Goal: Task Accomplishment & Management: Manage account settings

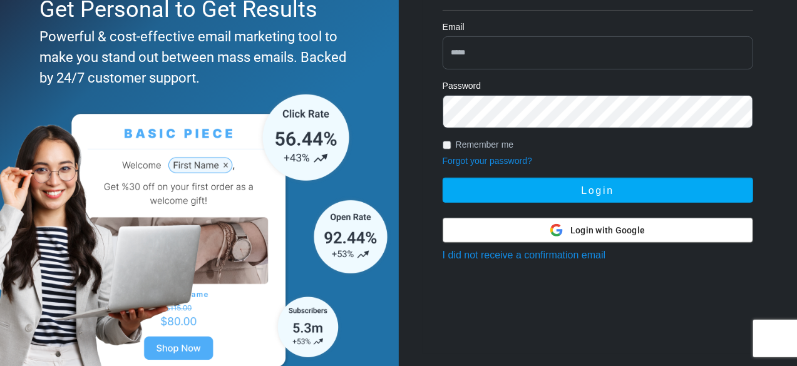
click at [501, 227] on div at bounding box center [597, 230] width 309 height 24
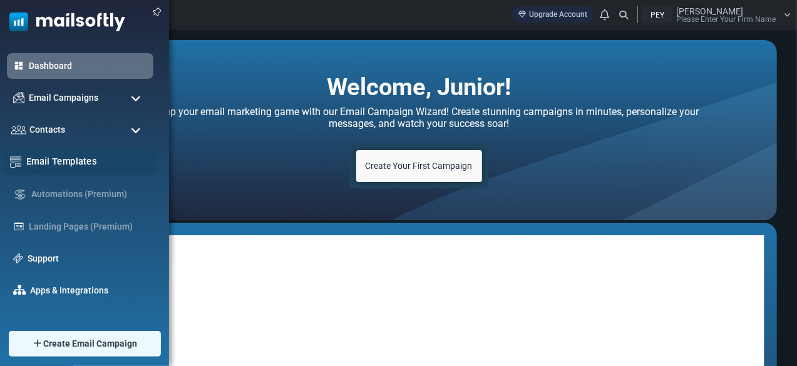
click at [98, 162] on link "Email Templates" at bounding box center [88, 162] width 124 height 14
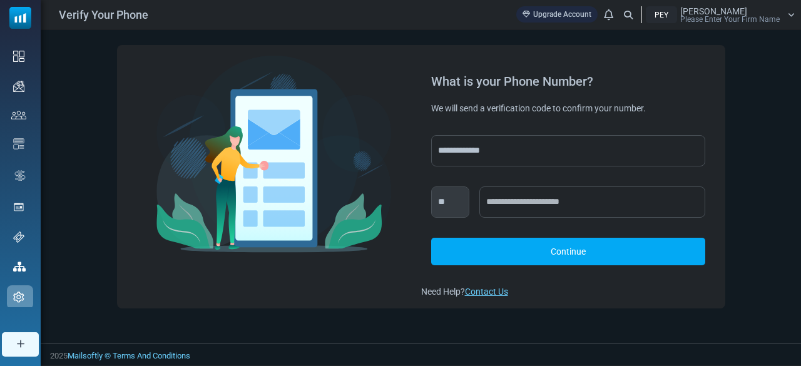
click at [751, 18] on span "Please Enter Your Firm Name" at bounding box center [730, 20] width 100 height 8
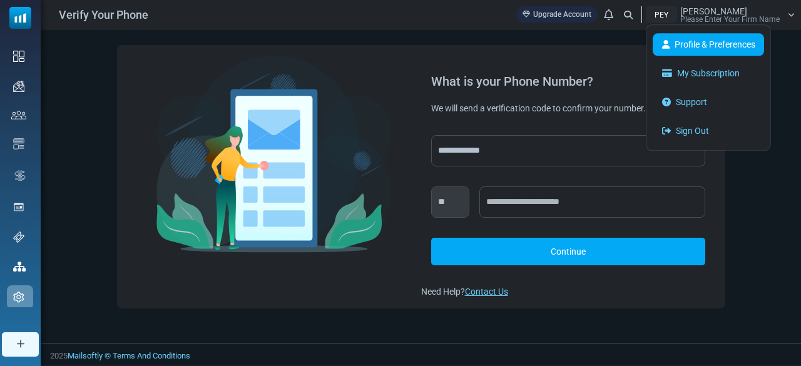
click at [724, 46] on link "Profile & Preferences" at bounding box center [708, 44] width 111 height 23
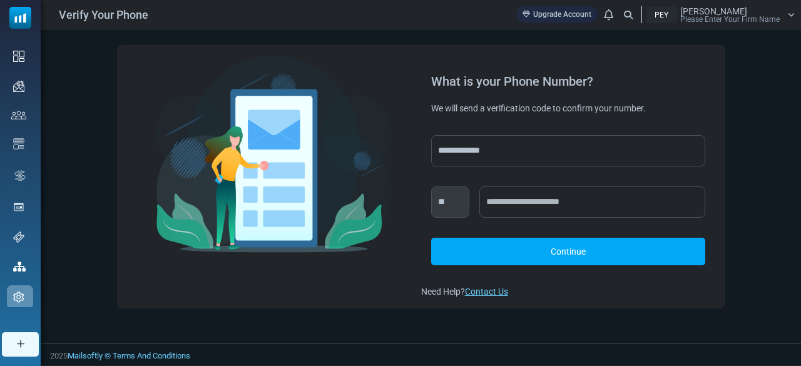
click at [750, 20] on span "Please Enter Your Firm Name" at bounding box center [730, 20] width 100 height 8
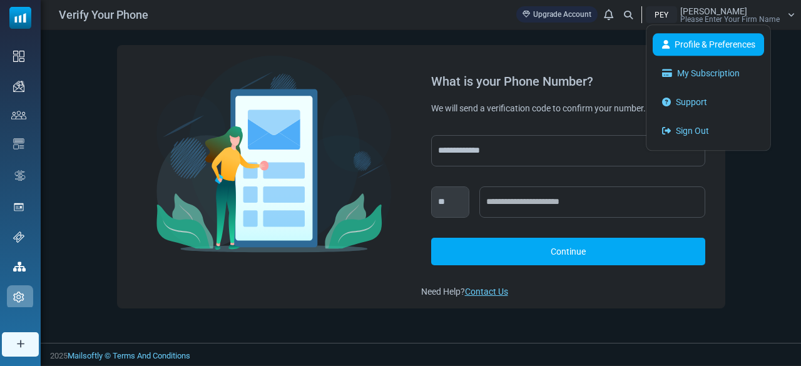
click at [724, 44] on link "Profile & Preferences" at bounding box center [708, 44] width 111 height 23
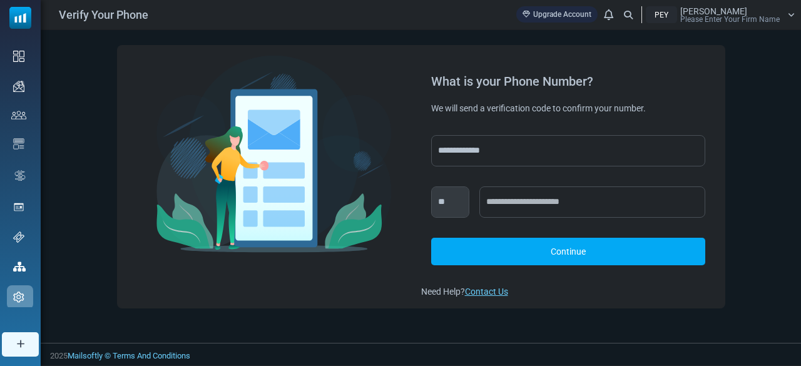
click at [717, 16] on span "Please Enter Your Firm Name" at bounding box center [730, 20] width 100 height 8
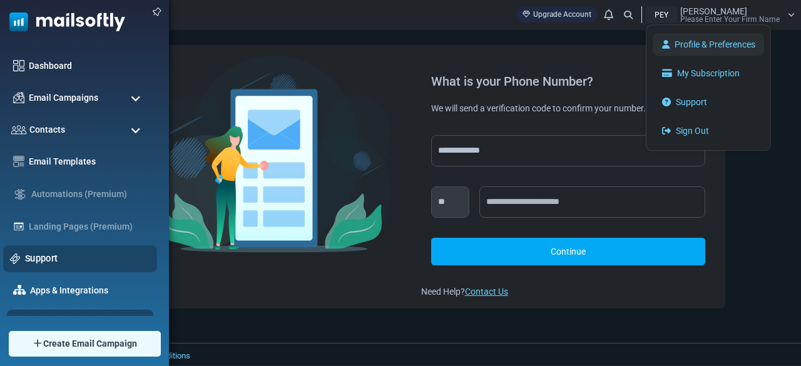
scroll to position [156, 0]
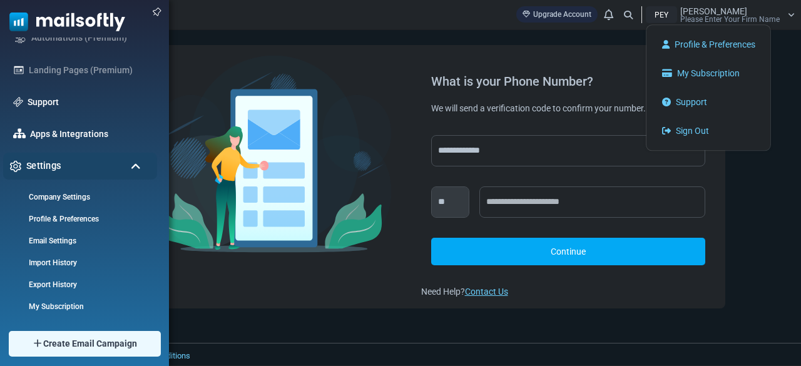
click at [41, 158] on div "Settings" at bounding box center [80, 166] width 154 height 27
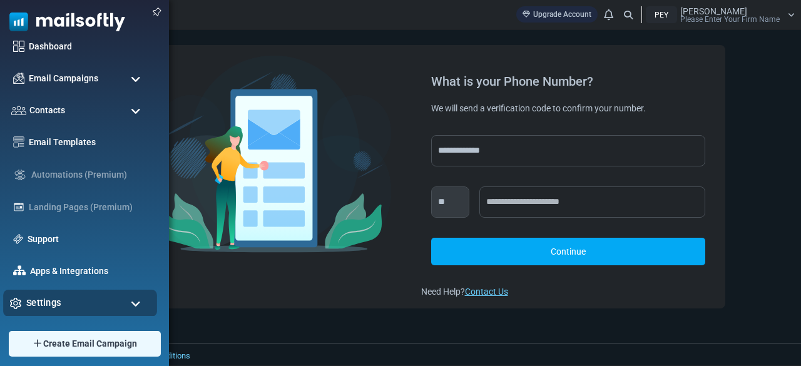
click at [58, 297] on span "Settings" at bounding box center [43, 303] width 35 height 14
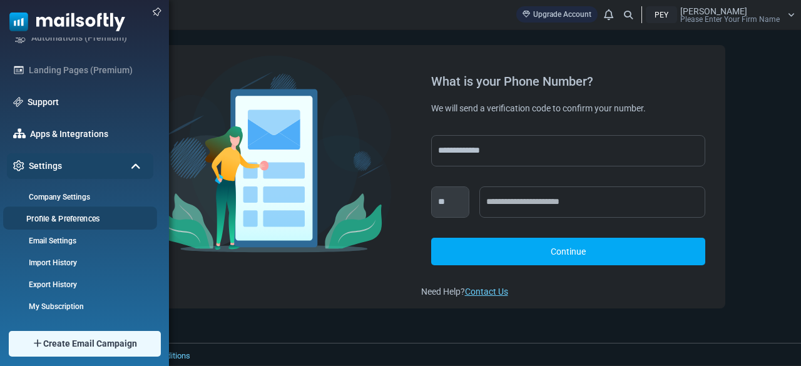
click at [62, 222] on link "Profile & Preferences" at bounding box center [78, 219] width 150 height 12
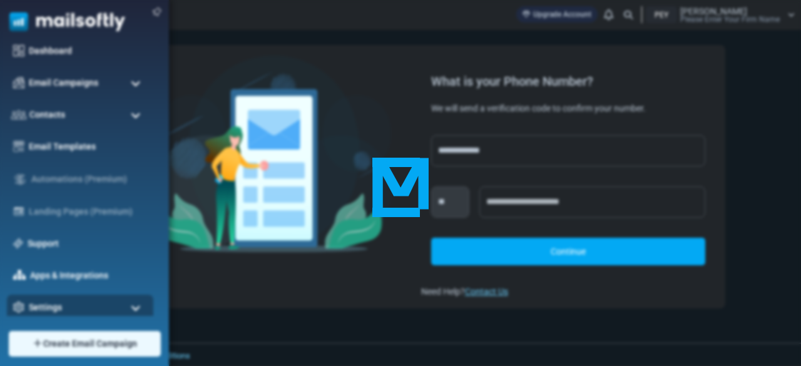
scroll to position [1, 0]
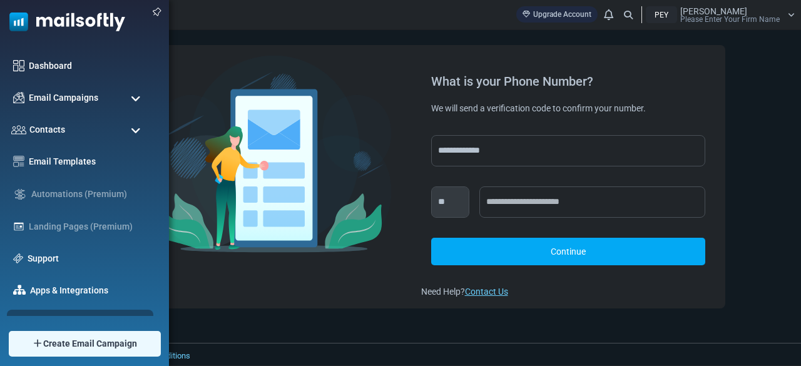
scroll to position [156, 0]
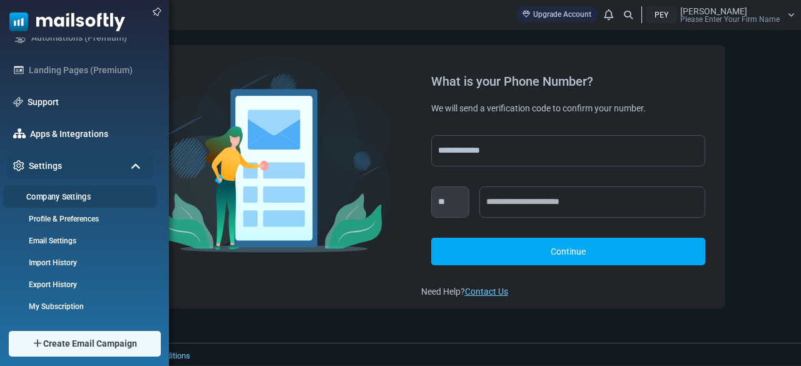
click at [83, 192] on link "Company Settings" at bounding box center [78, 197] width 150 height 12
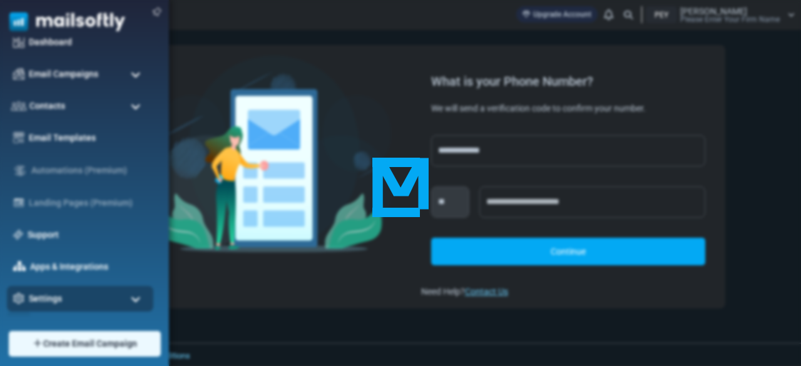
scroll to position [1, 0]
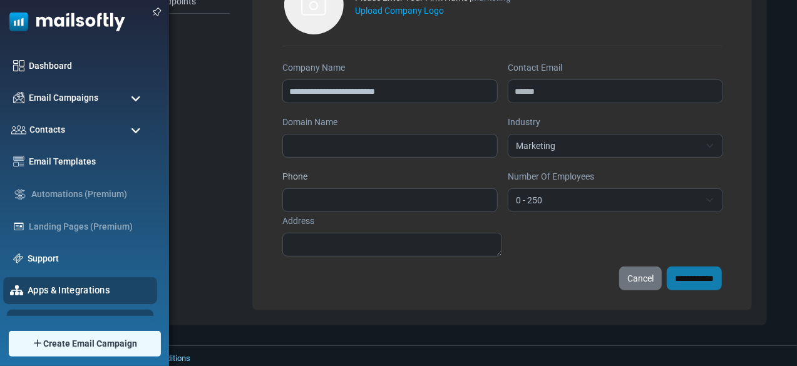
scroll to position [156, 0]
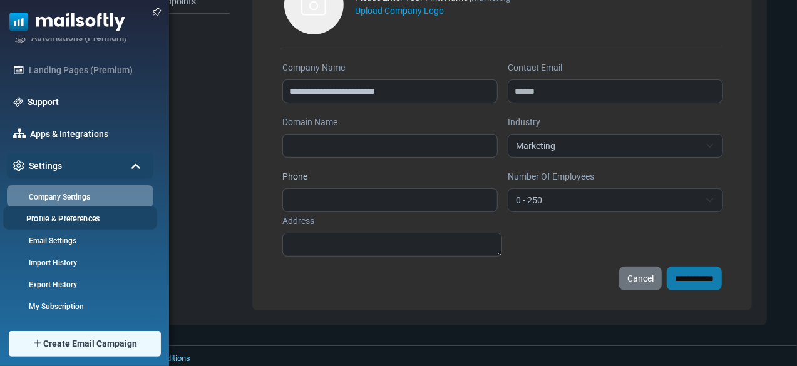
click at [102, 213] on link "Profile & Preferences" at bounding box center [78, 219] width 150 height 12
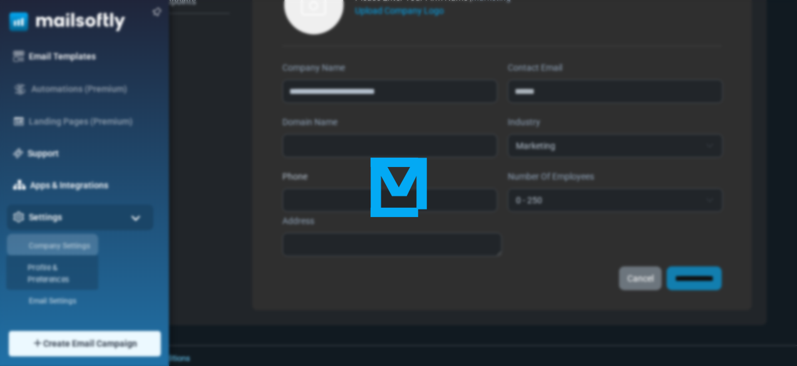
scroll to position [1, 0]
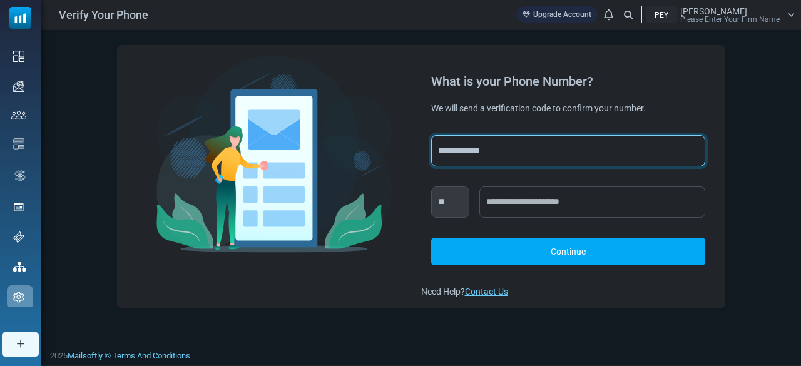
click at [478, 154] on select "**********" at bounding box center [568, 150] width 274 height 31
select select "****"
click at [431, 135] on select "**********" at bounding box center [568, 150] width 274 height 31
select select "****"
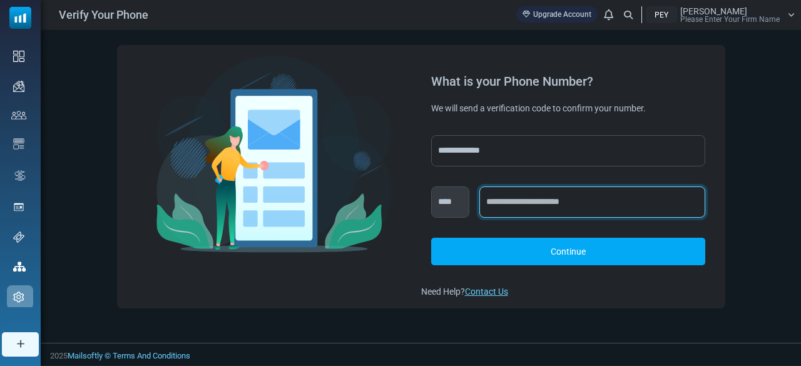
click at [525, 210] on input "text" at bounding box center [592, 202] width 226 height 31
type input "********"
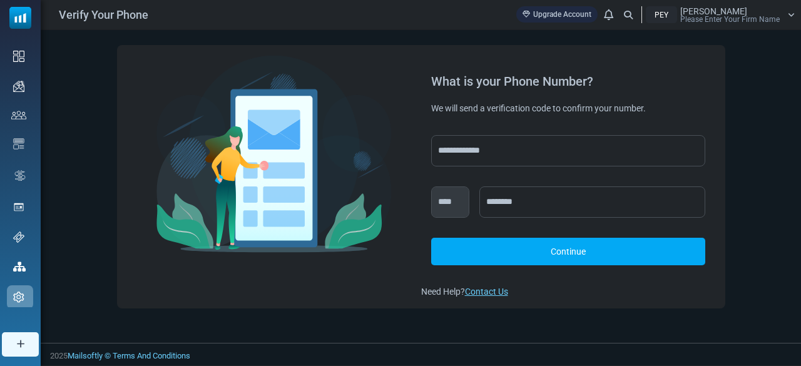
click at [524, 254] on link "Continue" at bounding box center [568, 252] width 274 height 28
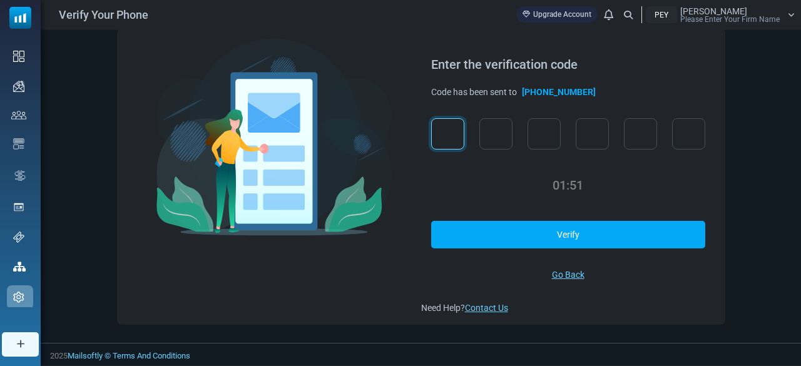
click at [449, 145] on input "text" at bounding box center [447, 133] width 33 height 31
type input "*"
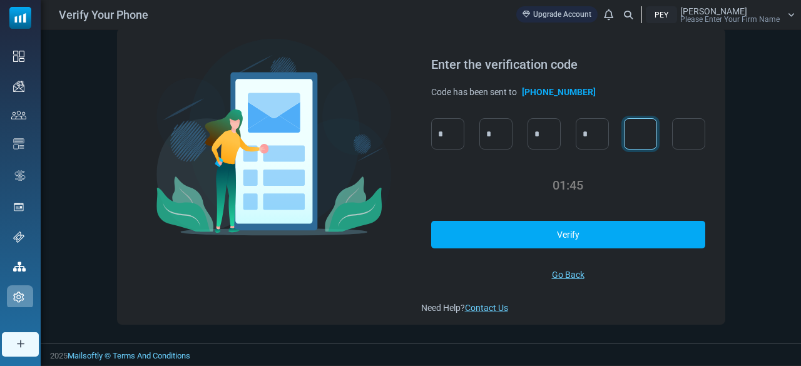
type input "*"
click at [560, 223] on link "Verify" at bounding box center [568, 235] width 274 height 28
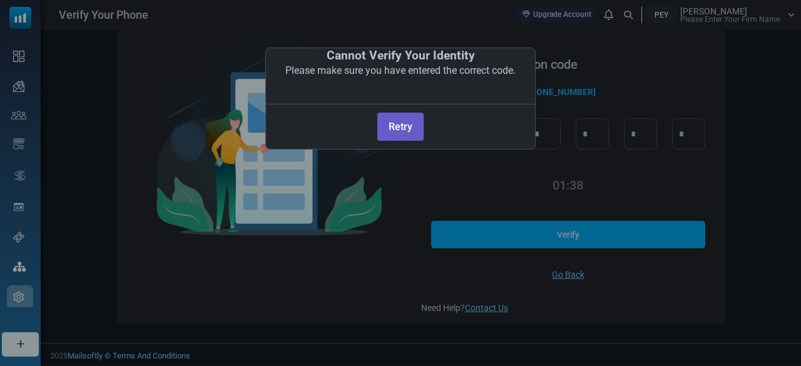
drag, startPoint x: 374, startPoint y: 138, endPoint x: 398, endPoint y: 126, distance: 26.9
click at [398, 126] on div "Retry No Cancel" at bounding box center [400, 124] width 269 height 40
click at [398, 126] on button "Retry" at bounding box center [400, 127] width 46 height 28
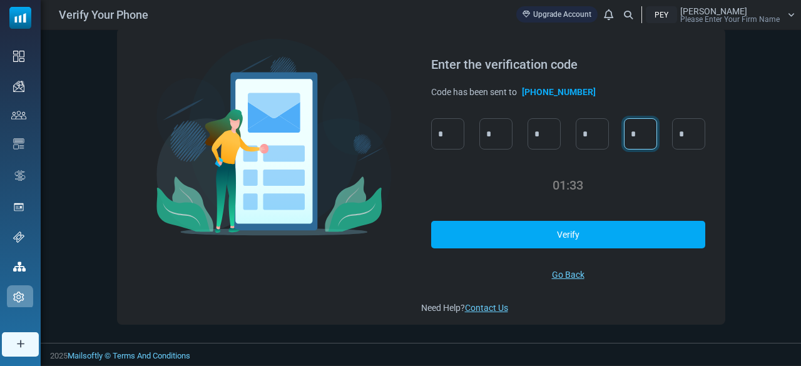
click at [637, 132] on input "*" at bounding box center [640, 133] width 33 height 31
type input "*"
click at [593, 229] on link "Verify" at bounding box center [568, 235] width 274 height 28
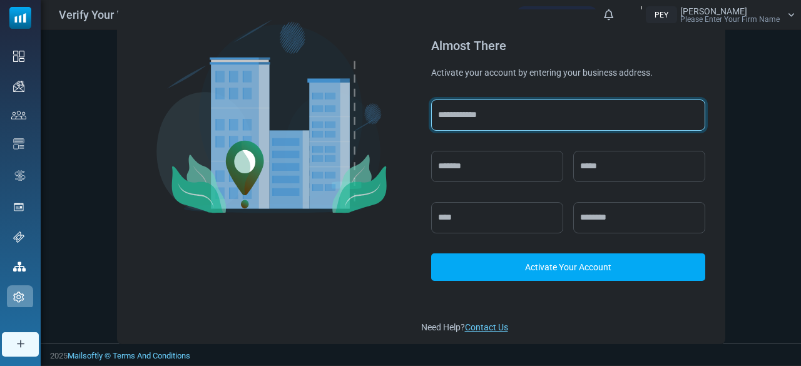
click at [476, 125] on input "text" at bounding box center [568, 115] width 274 height 31
type input "*******"
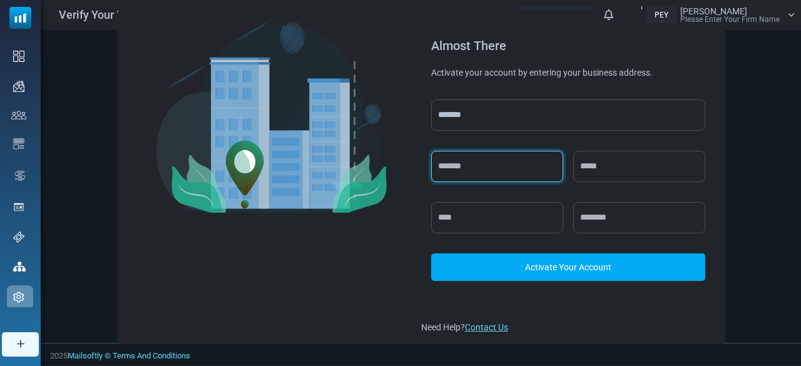
type input "****"
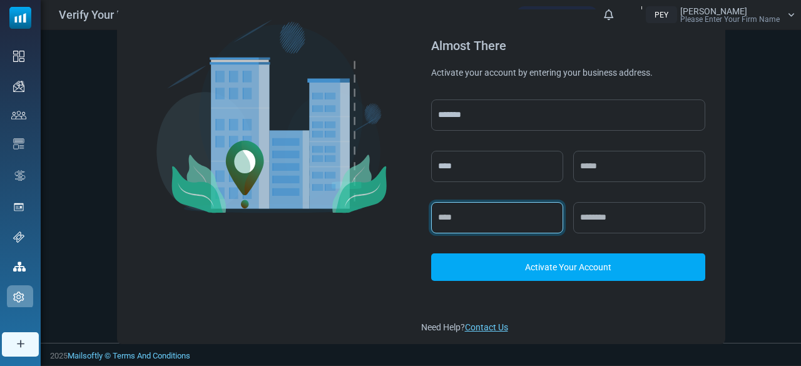
type input "****"
click at [597, 250] on div "******* **** **** Activate Your Account" at bounding box center [568, 201] width 274 height 202
click at [587, 260] on link "Activate Your Account" at bounding box center [568, 268] width 274 height 28
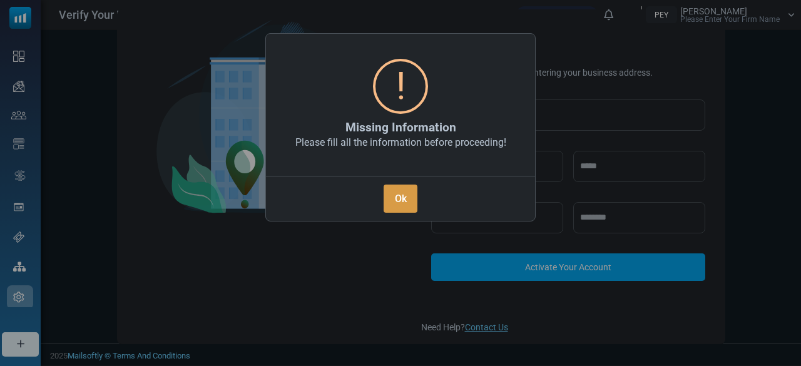
click at [401, 192] on button "Ok" at bounding box center [401, 199] width 34 height 28
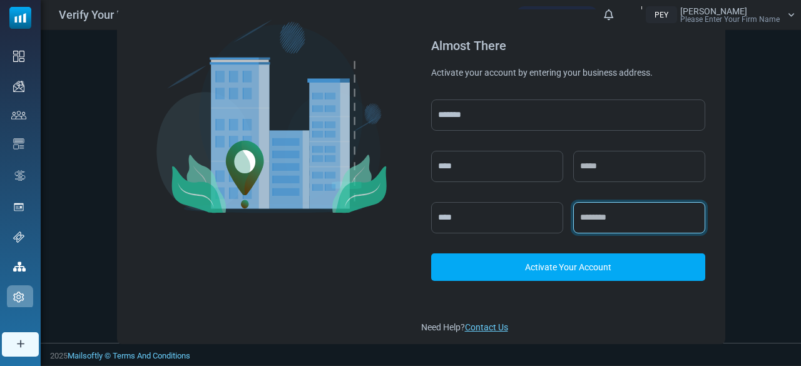
click at [596, 230] on input "text" at bounding box center [639, 217] width 132 height 31
type input "*****"
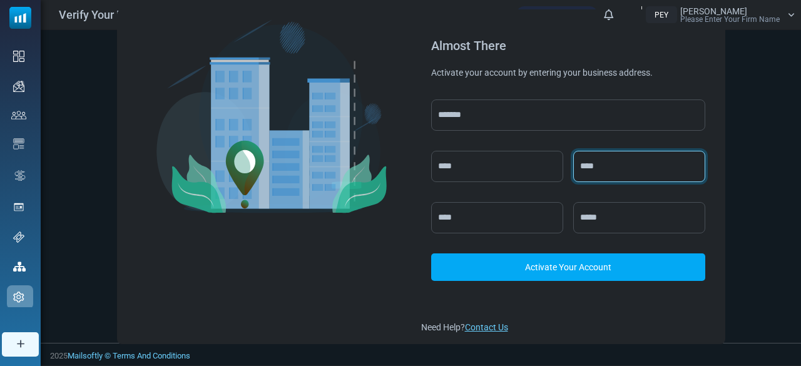
type input "****"
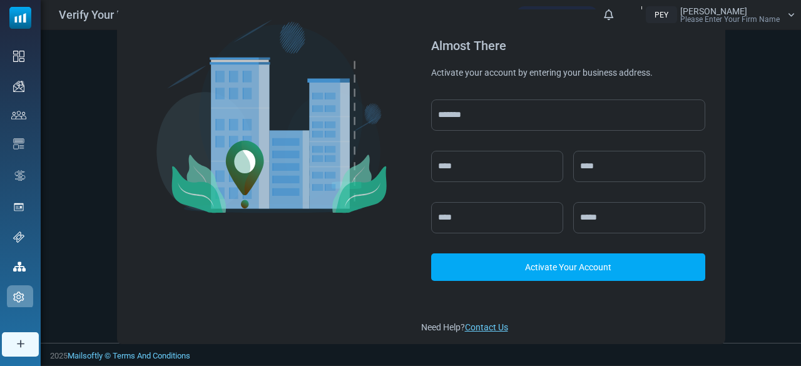
click at [595, 271] on link "Activate Your Account" at bounding box center [568, 268] width 274 height 28
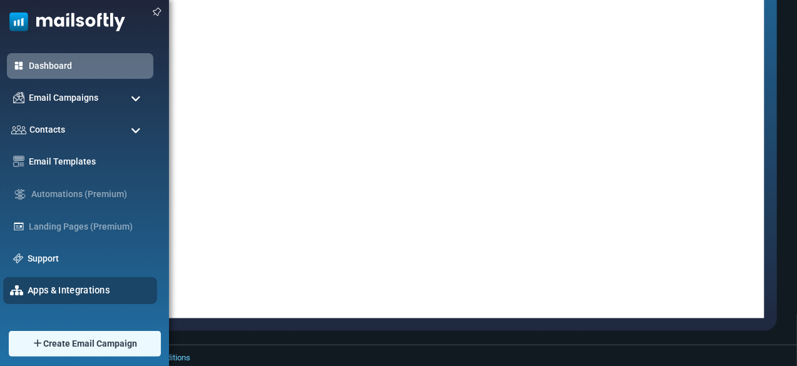
scroll to position [19, 0]
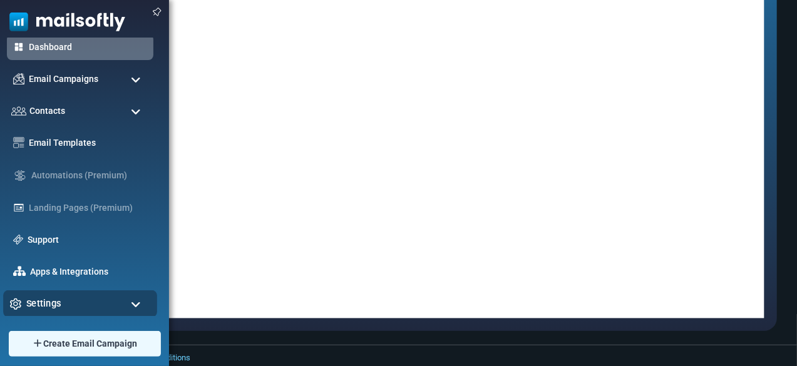
click at [56, 305] on span "Settings" at bounding box center [43, 304] width 35 height 14
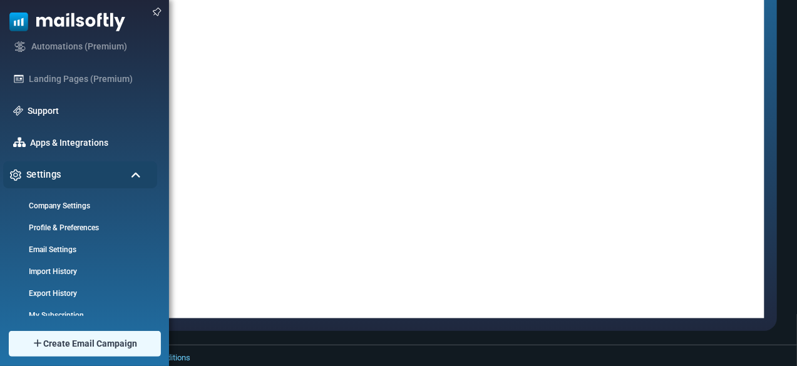
scroll to position [156, 0]
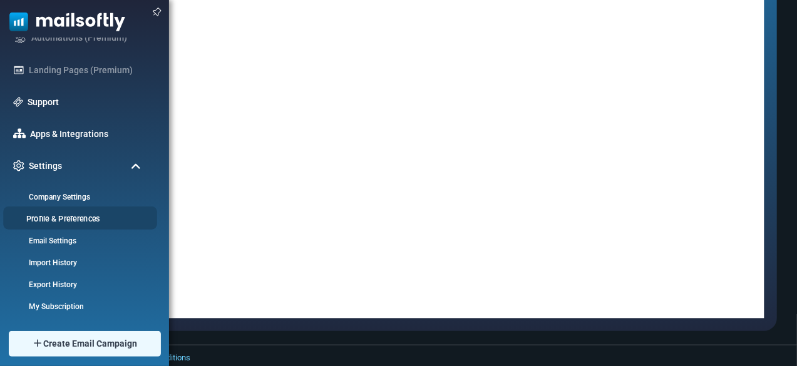
click at [81, 220] on link "Profile & Preferences" at bounding box center [78, 219] width 150 height 12
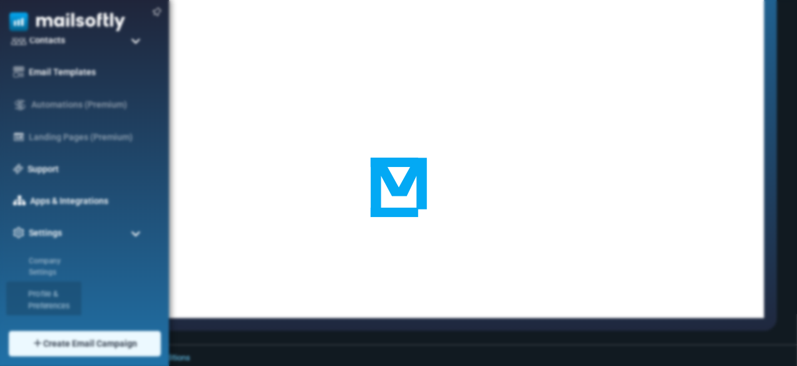
scroll to position [1, 0]
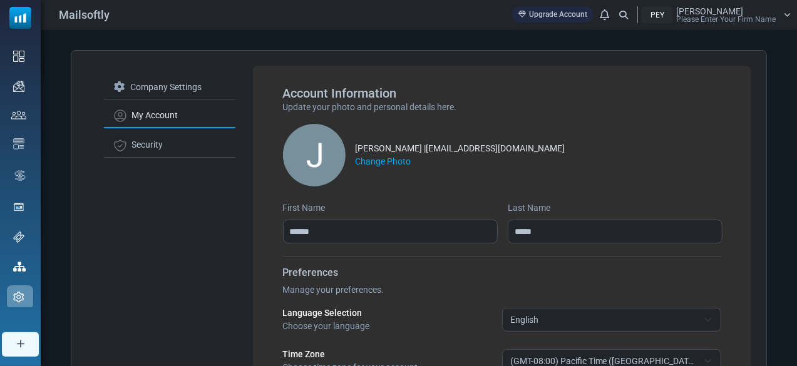
click at [153, 124] on link "My Account" at bounding box center [169, 116] width 131 height 24
click at [158, 137] on link "Security" at bounding box center [169, 145] width 131 height 24
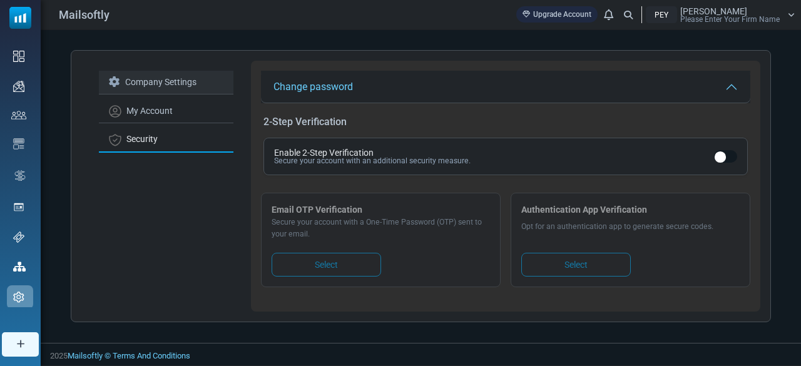
click at [154, 91] on link "Company Settings" at bounding box center [166, 83] width 135 height 24
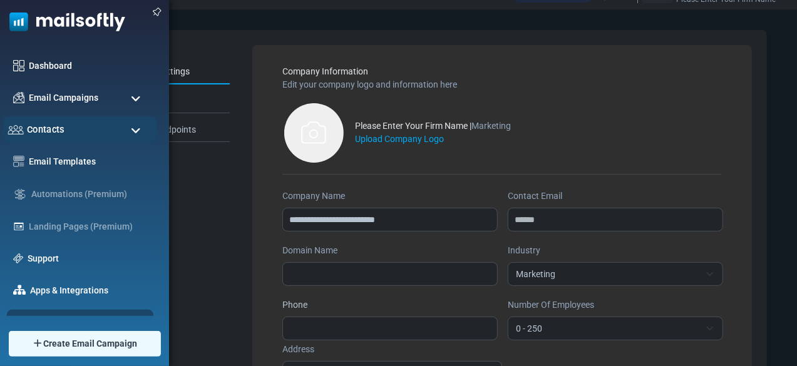
click at [18, 130] on img at bounding box center [16, 129] width 16 height 9
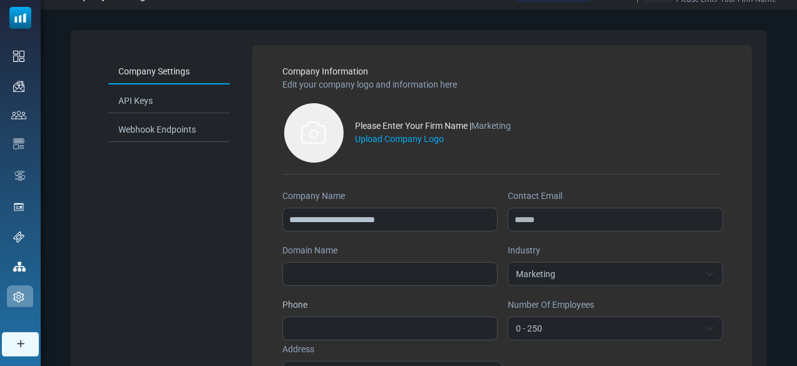
click at [423, 125] on div "Please Enter Your Firm Name | Marketing" at bounding box center [433, 126] width 156 height 13
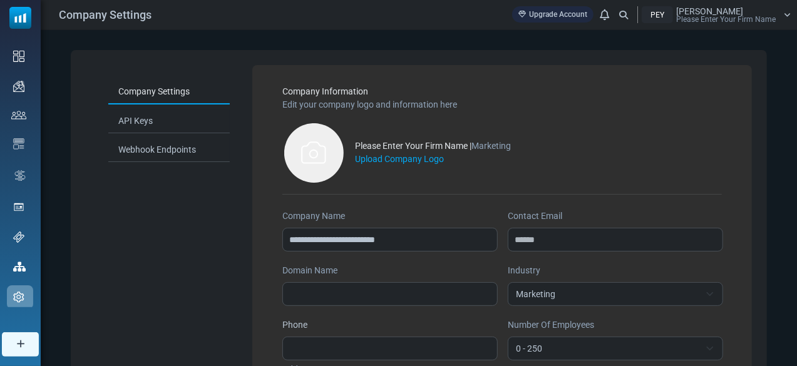
click at [670, 15] on div "PEY" at bounding box center [657, 14] width 31 height 17
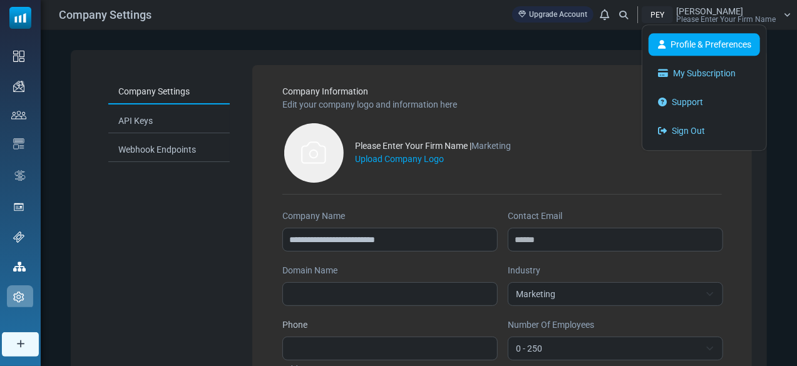
click at [714, 54] on link "Profile & Preferences" at bounding box center [703, 44] width 111 height 23
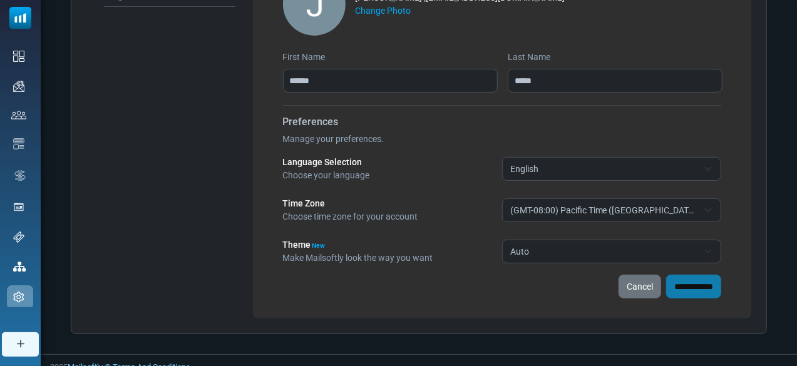
scroll to position [151, 0]
